Goal: Find specific page/section: Find specific page/section

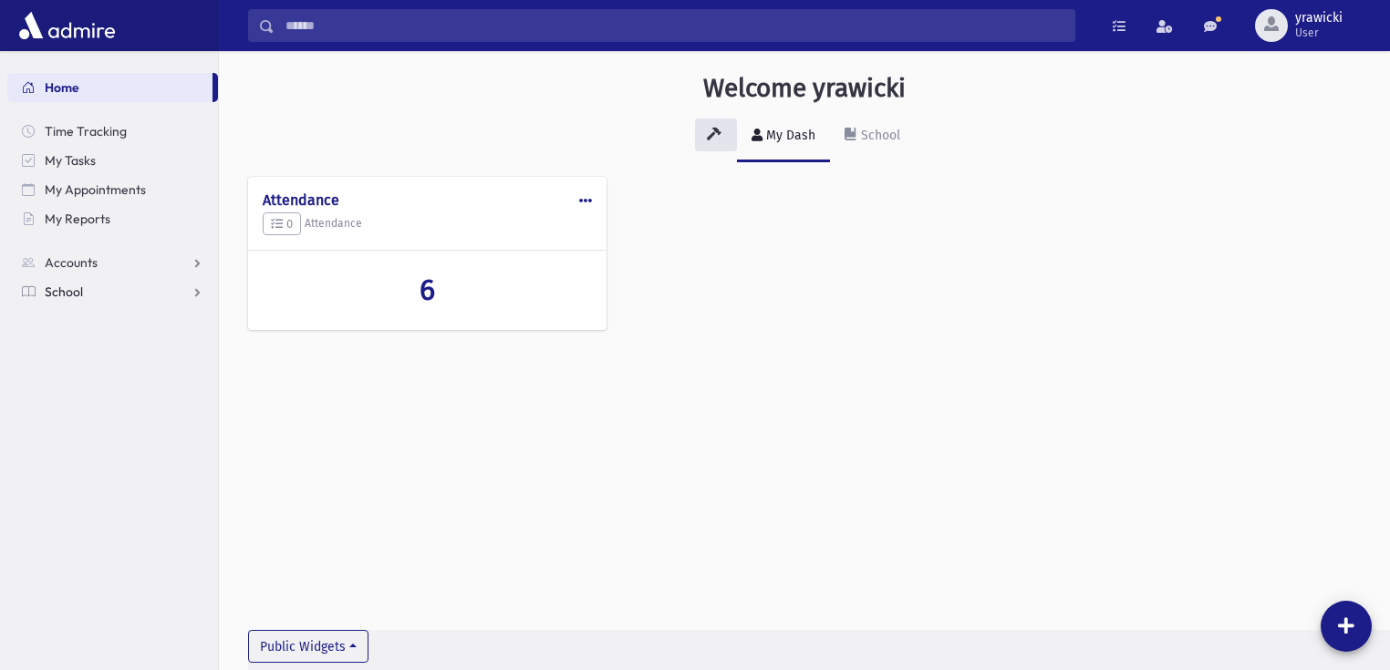
click at [72, 295] on span "School" at bounding box center [64, 292] width 38 height 16
click at [82, 321] on span "Students" at bounding box center [80, 321] width 50 height 16
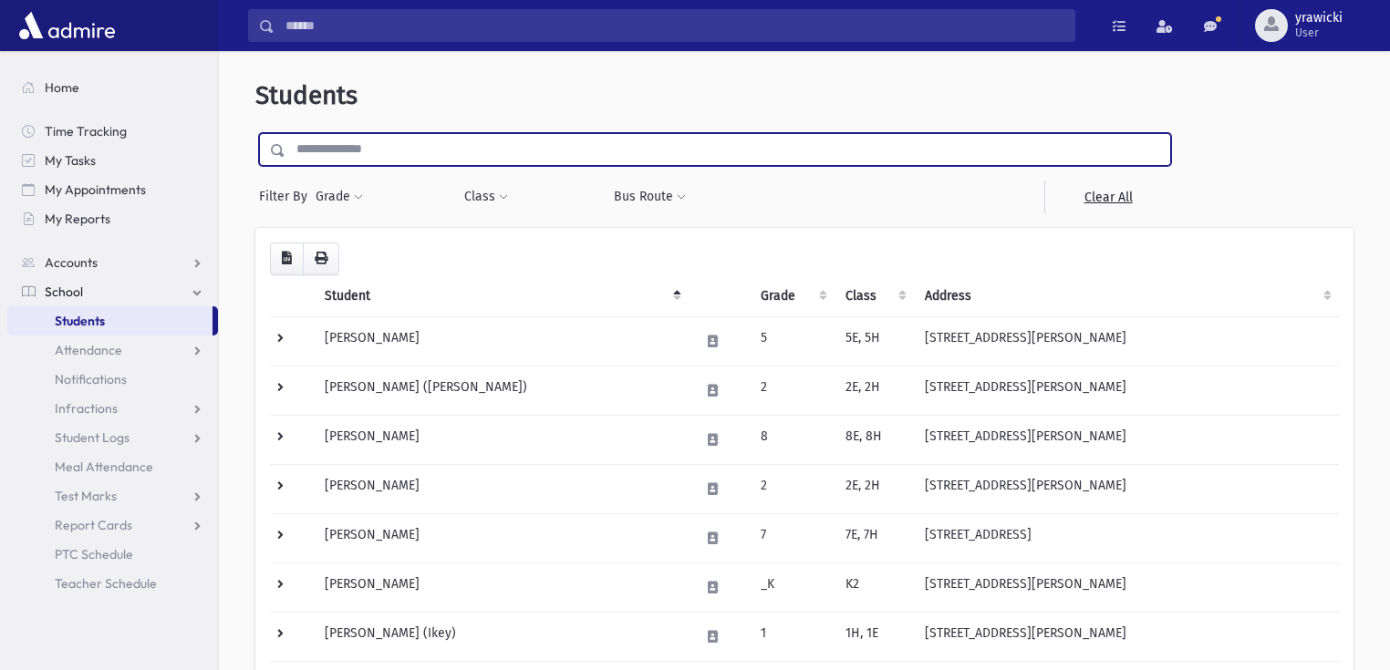
click at [440, 147] on input "text" at bounding box center [728, 149] width 885 height 33
type input "****"
click at [255, 133] on input "submit" at bounding box center [280, 145] width 51 height 25
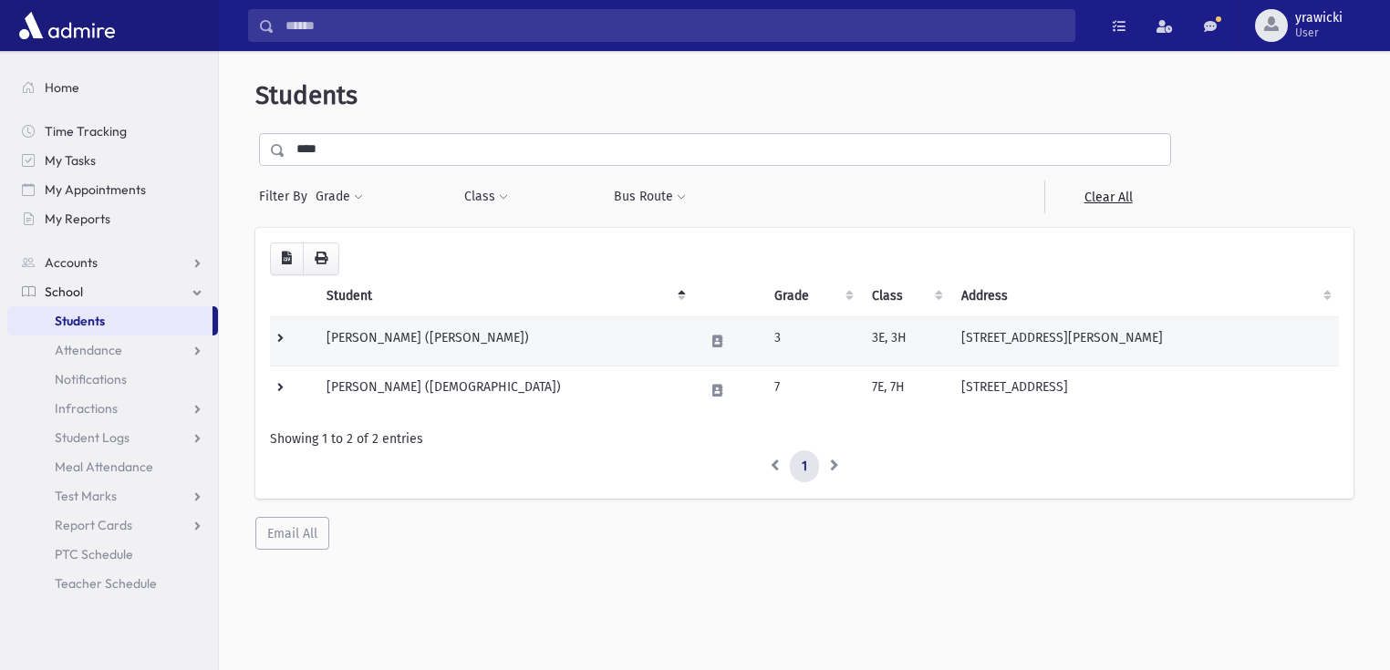
click at [278, 338] on td at bounding box center [293, 341] width 46 height 49
